Goal: Transaction & Acquisition: Subscribe to service/newsletter

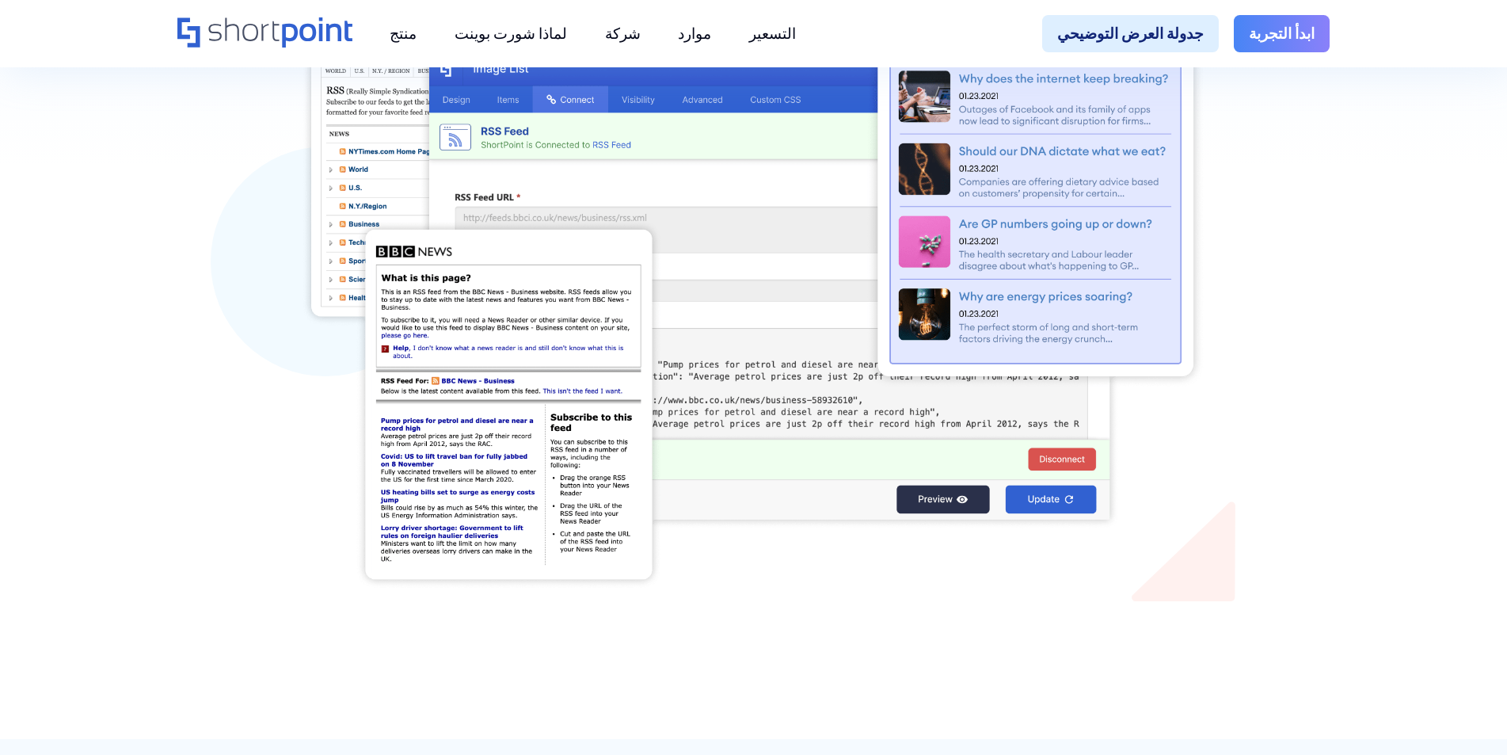
scroll to position [417, 0]
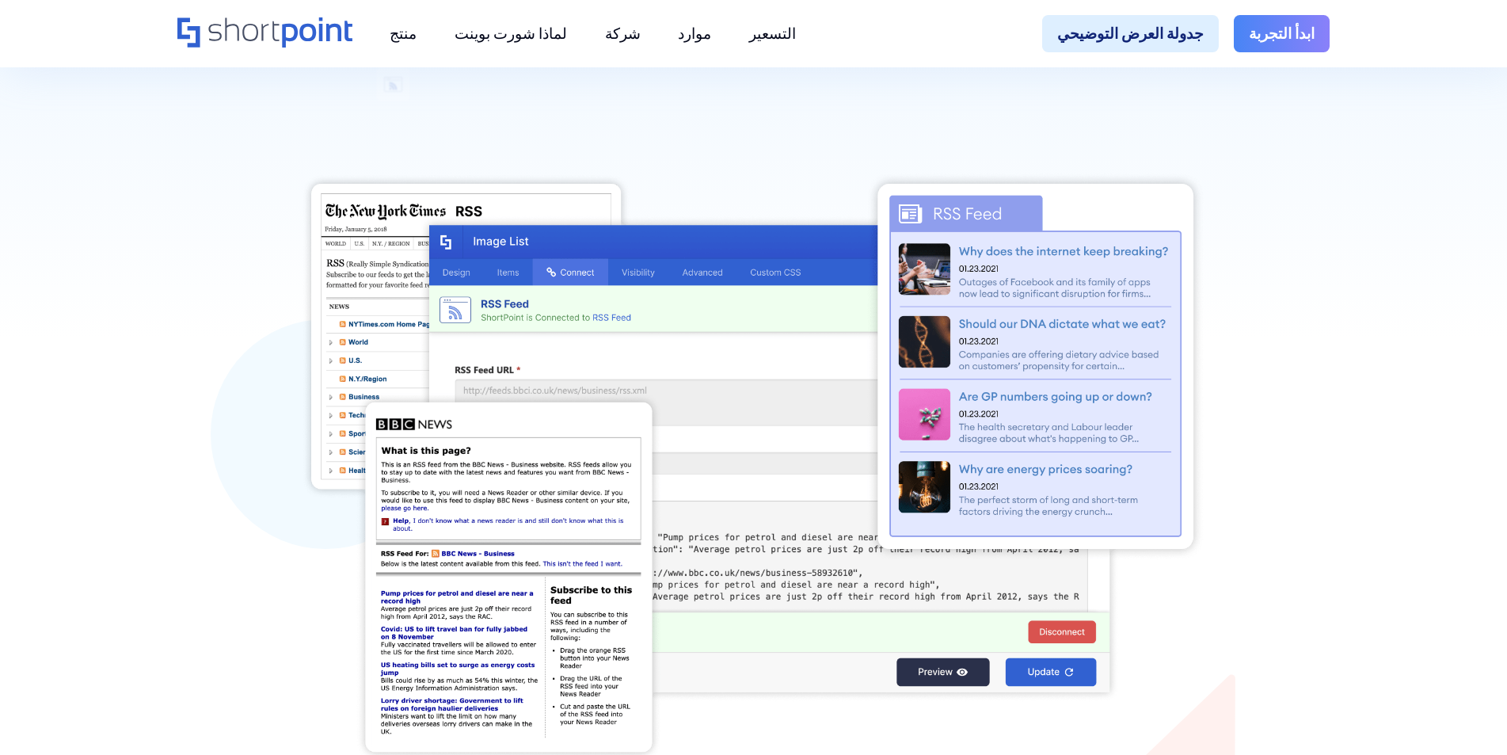
click at [1288, 29] on font "ابدأ التجربة" at bounding box center [1282, 33] width 66 height 19
